Goal: Obtain resource: Download file/media

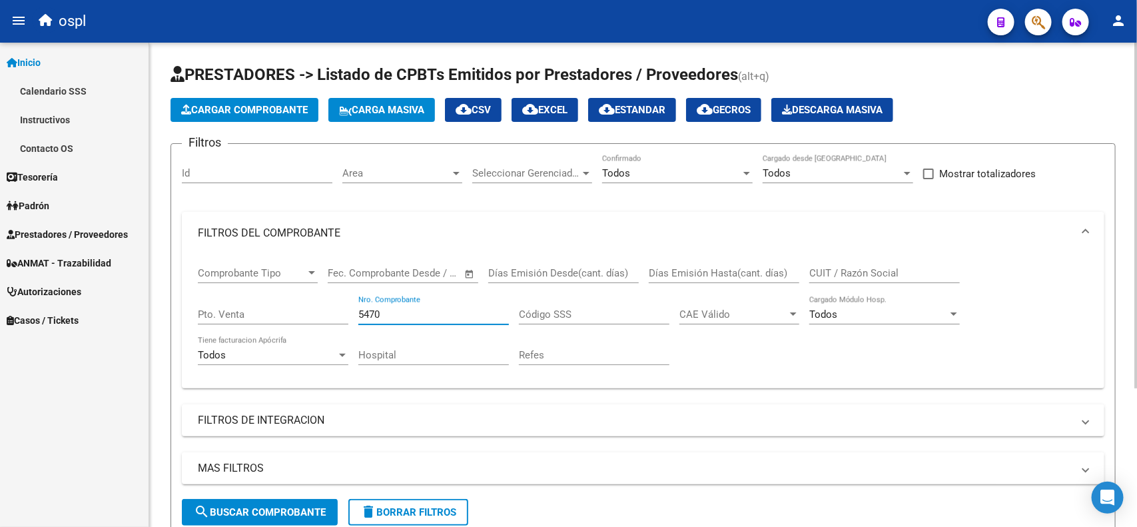
drag, startPoint x: 401, startPoint y: 311, endPoint x: 337, endPoint y: 315, distance: 64.1
click at [337, 315] on div "Comprobante Tipo Comprobante Tipo Fecha inicio – Fecha fin Fec. Comprobante Des…" at bounding box center [643, 315] width 891 height 123
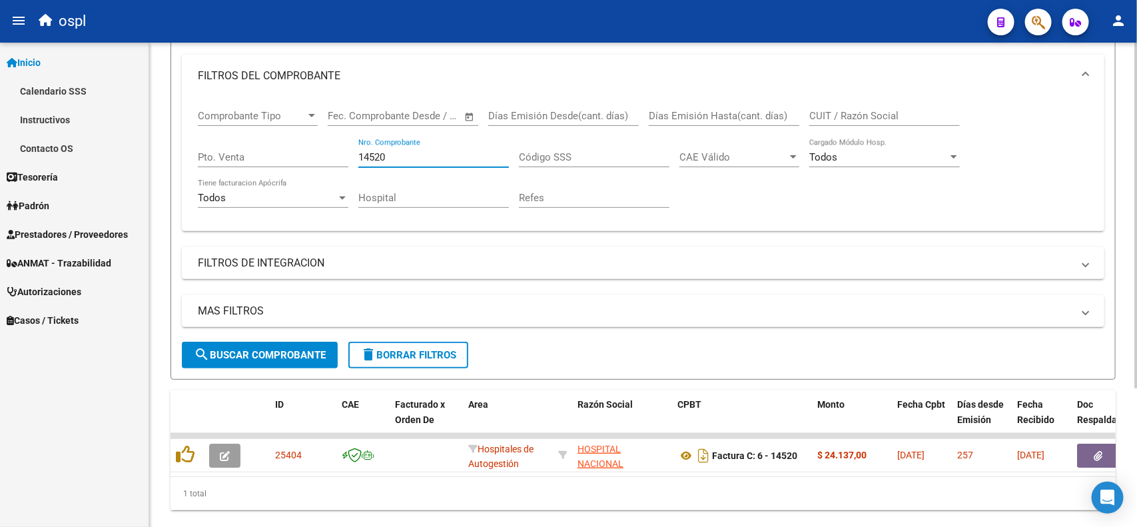
scroll to position [167, 0]
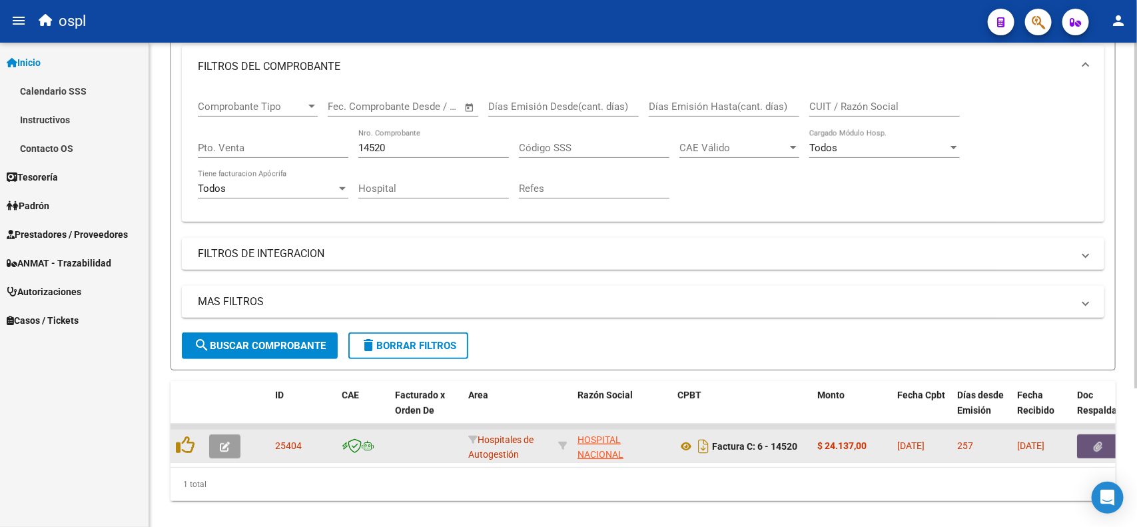
click at [1094, 442] on icon "button" at bounding box center [1098, 447] width 9 height 10
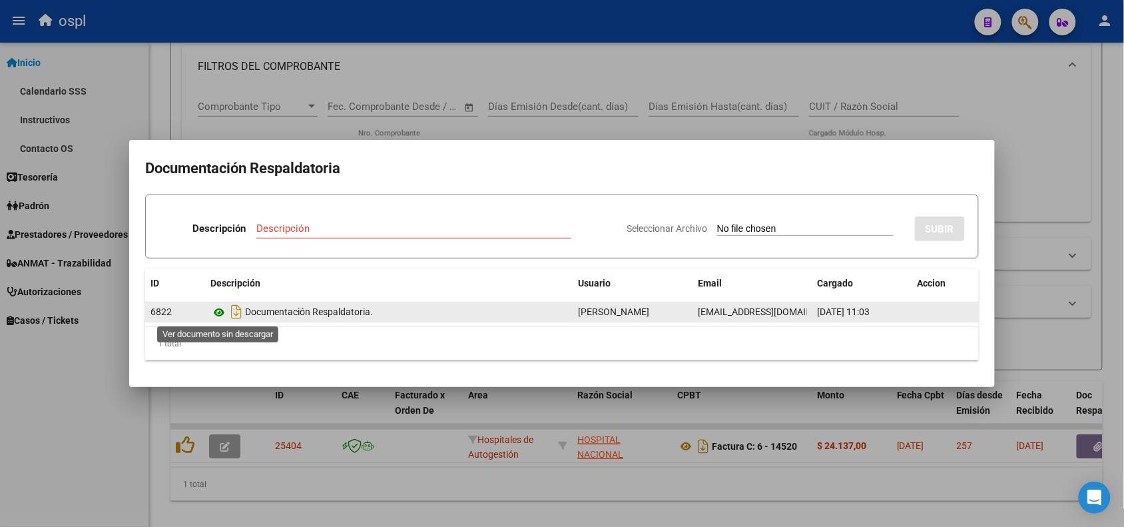
click at [216, 308] on icon at bounding box center [218, 312] width 17 height 16
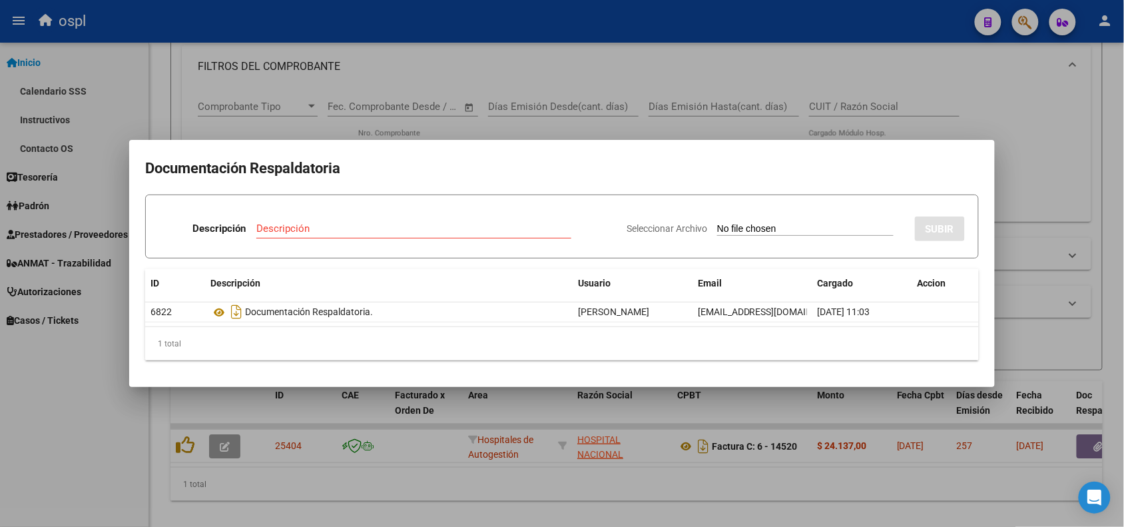
click at [554, 65] on div at bounding box center [562, 263] width 1124 height 527
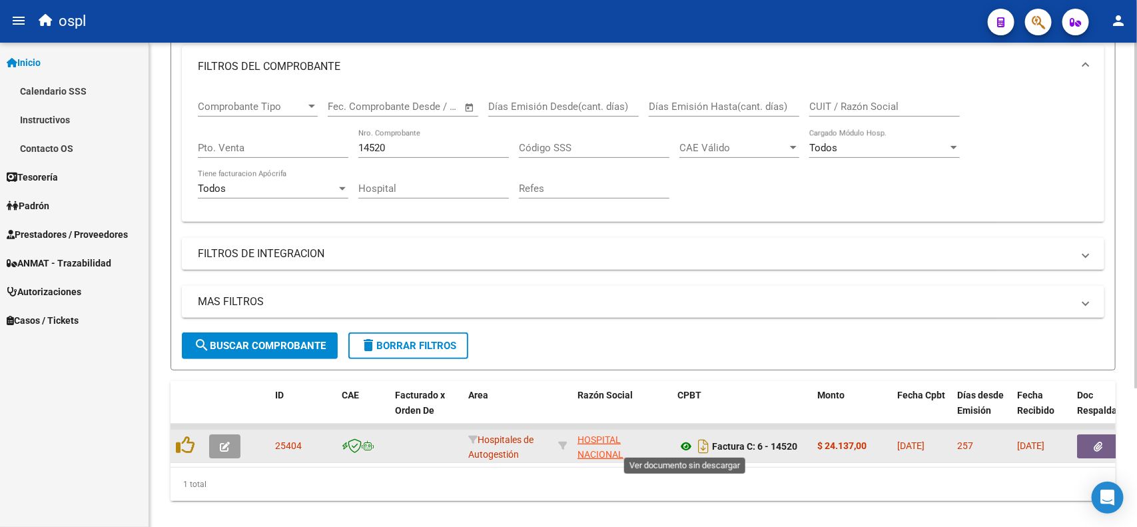
click at [683, 450] on icon at bounding box center [685, 446] width 17 height 16
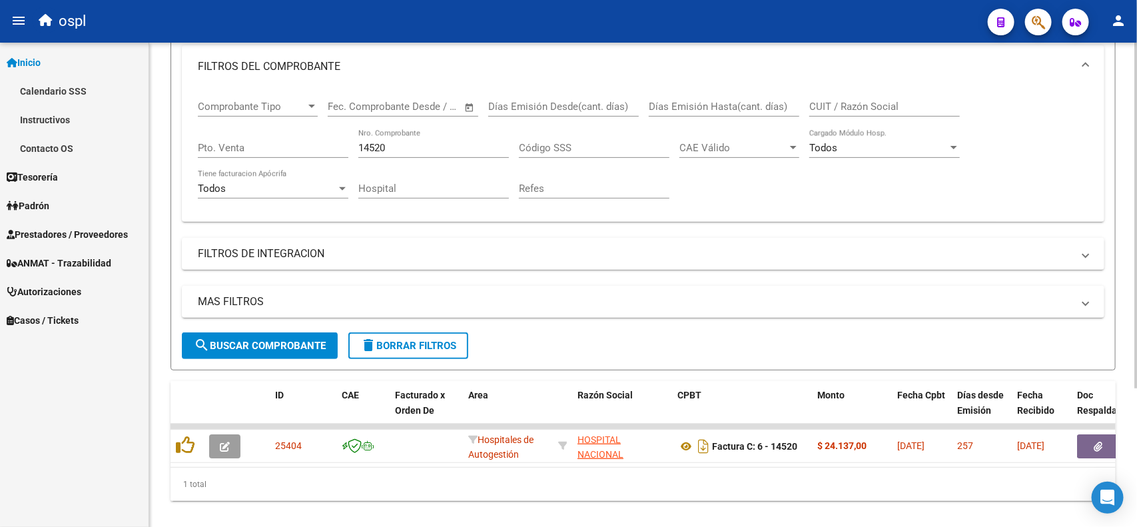
click at [394, 142] on input "14520" at bounding box center [433, 148] width 151 height 12
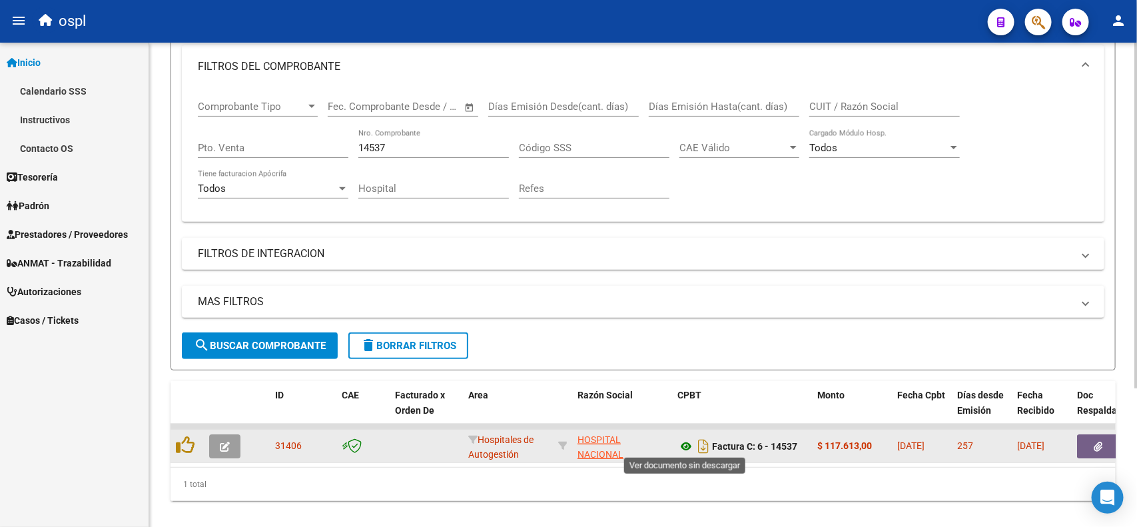
click at [688, 444] on icon at bounding box center [685, 446] width 17 height 16
click at [1100, 435] on button "button" at bounding box center [1098, 446] width 43 height 24
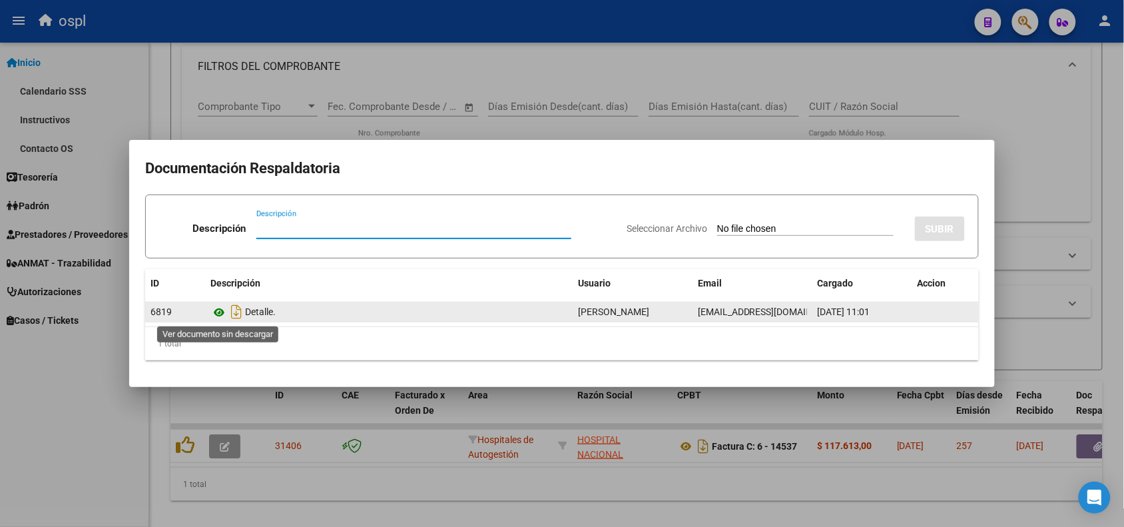
click at [220, 314] on icon at bounding box center [218, 312] width 17 height 16
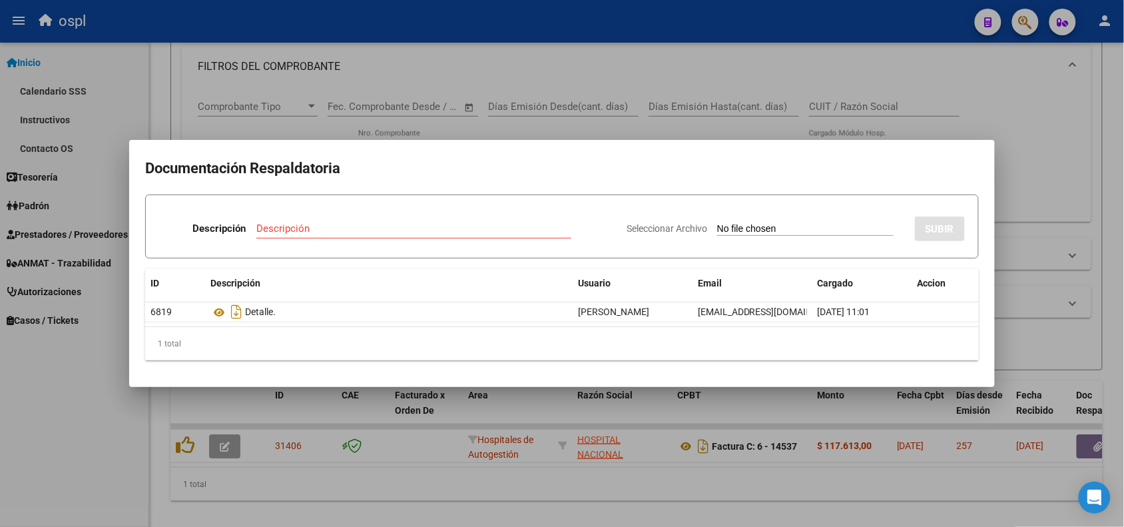
click at [412, 29] on div at bounding box center [562, 263] width 1124 height 527
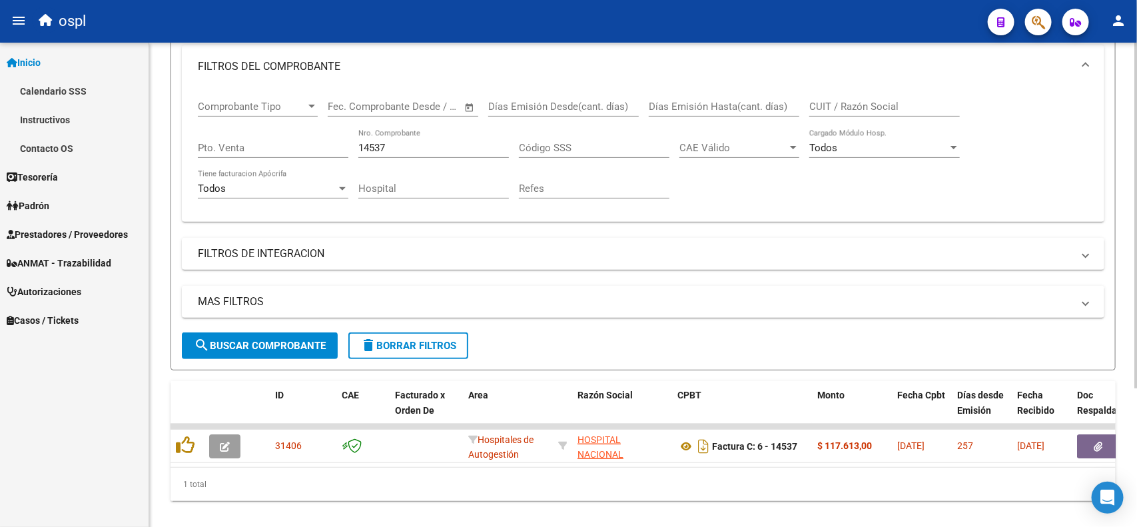
click at [435, 142] on input "14537" at bounding box center [433, 148] width 151 height 12
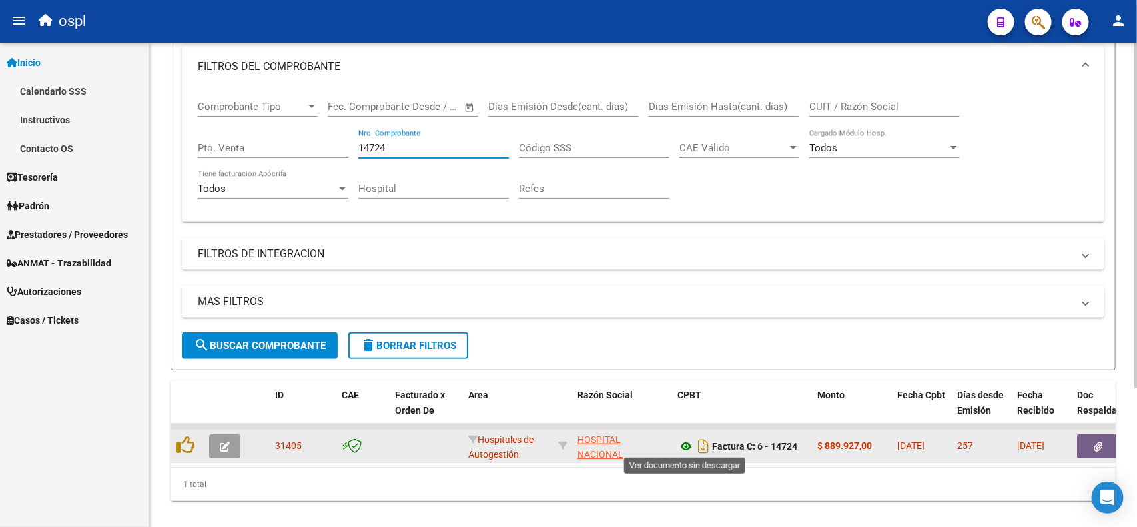
click at [687, 444] on icon at bounding box center [685, 446] width 17 height 16
click at [1090, 441] on button "button" at bounding box center [1098, 446] width 43 height 24
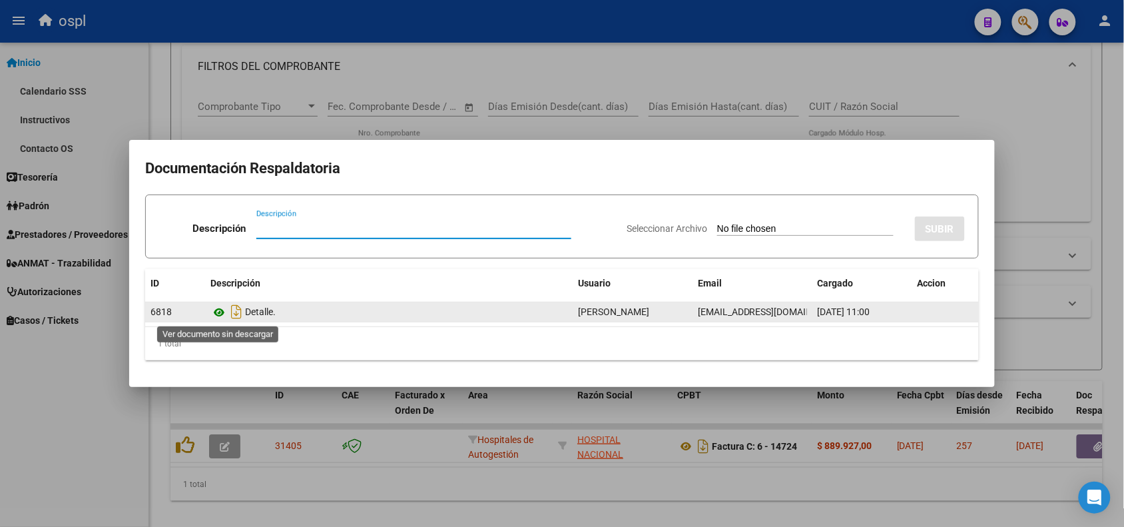
click at [224, 310] on icon at bounding box center [218, 312] width 17 height 16
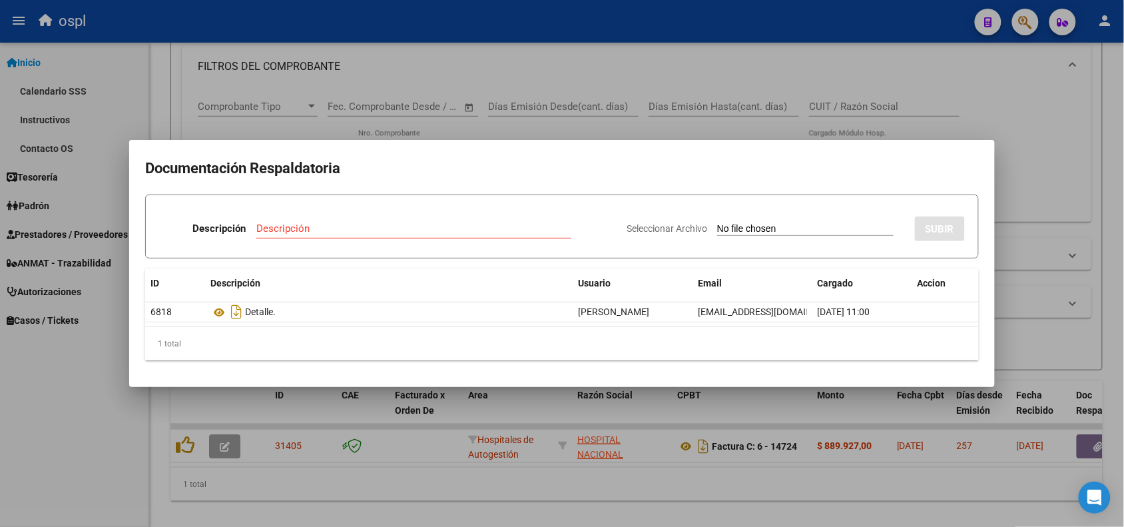
click at [661, 18] on div at bounding box center [562, 263] width 1124 height 527
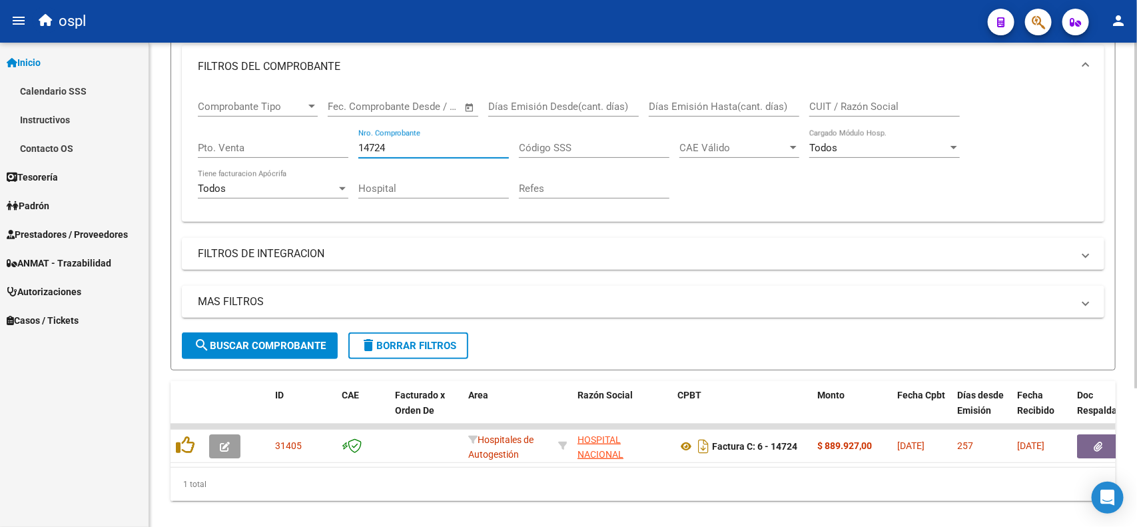
click at [394, 147] on input "14724" at bounding box center [433, 148] width 151 height 12
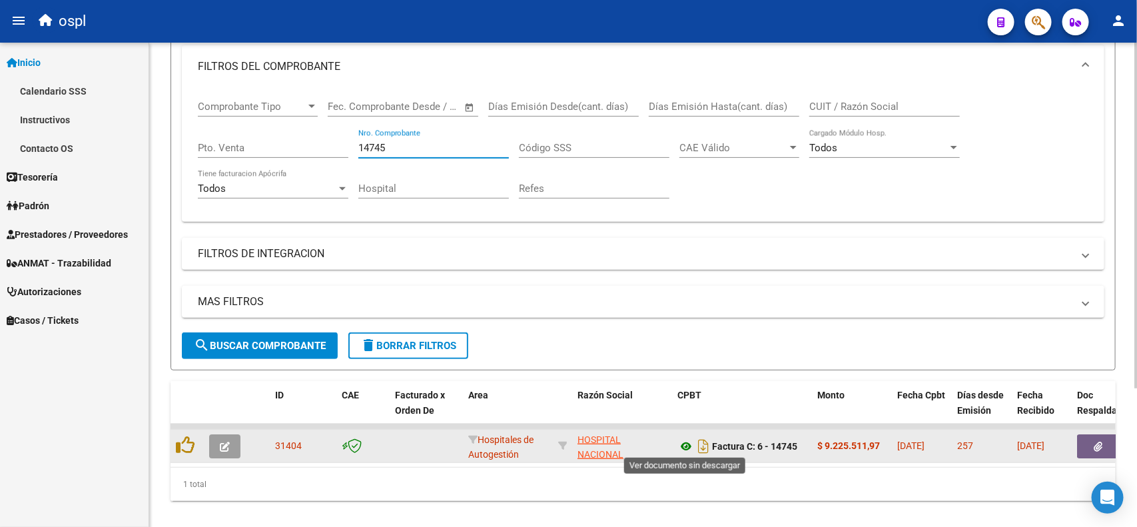
type input "14745"
click at [683, 444] on icon at bounding box center [685, 446] width 17 height 16
click at [1096, 442] on icon "button" at bounding box center [1098, 447] width 9 height 10
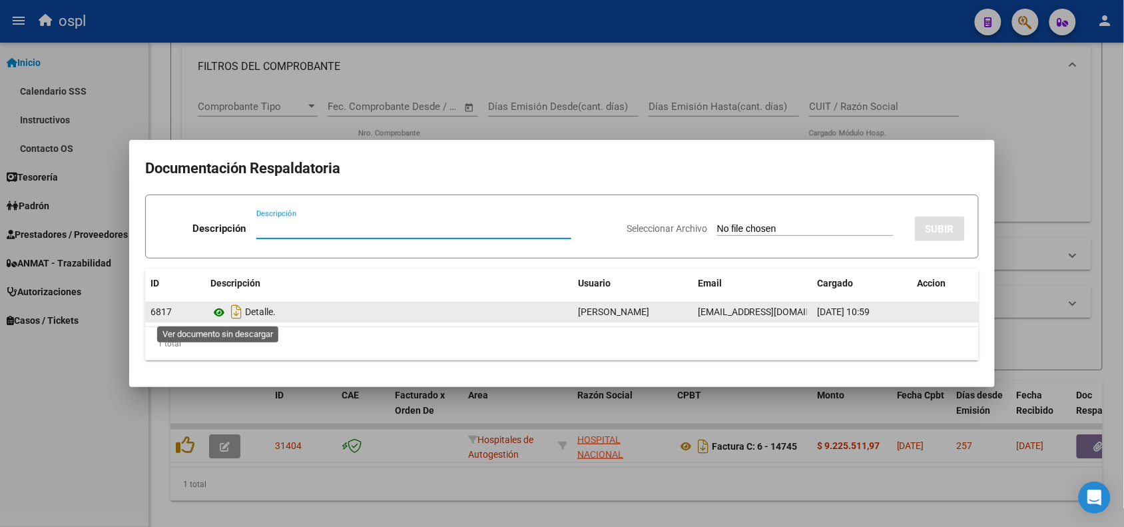
click at [222, 307] on icon at bounding box center [218, 312] width 17 height 16
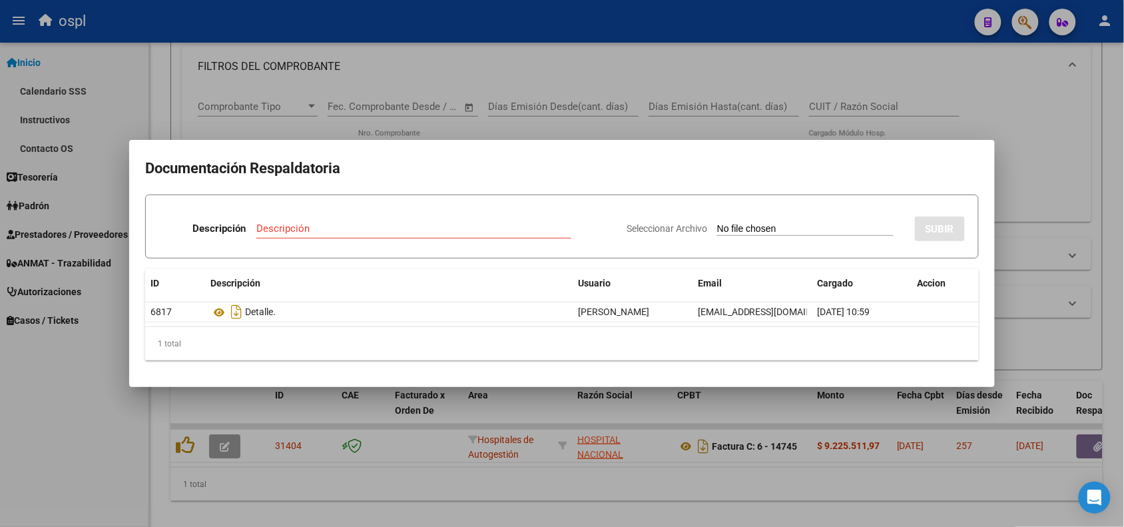
click at [408, 30] on div at bounding box center [562, 263] width 1124 height 527
